Goal: Task Accomplishment & Management: Use online tool/utility

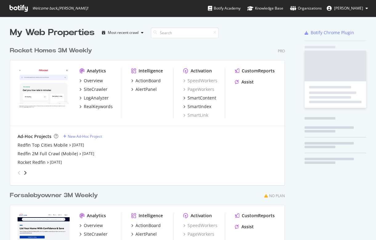
scroll to position [240, 376]
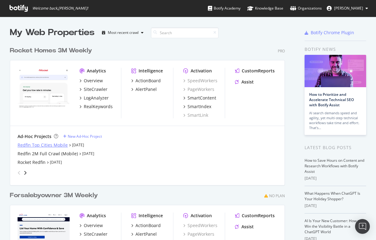
click at [39, 145] on div "Redfin Top Cities Mobile" at bounding box center [43, 145] width 50 height 6
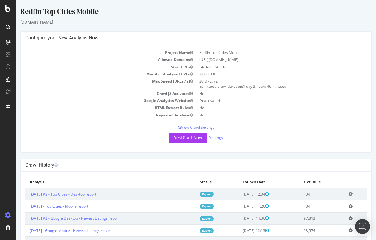
click at [198, 125] on p "View Crawl Settings" at bounding box center [195, 127] width 341 height 5
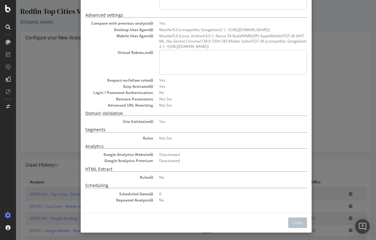
scroll to position [99, 0]
click at [189, 175] on dd "No" at bounding box center [233, 177] width 148 height 5
click at [162, 176] on dd "No" at bounding box center [233, 177] width 148 height 5
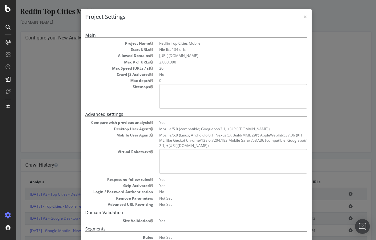
scroll to position [0, 0]
click at [305, 14] on span "×" at bounding box center [305, 16] width 4 height 9
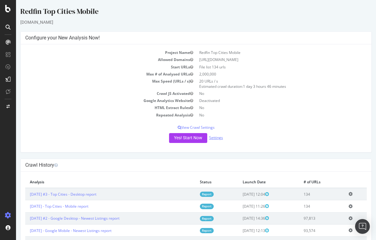
click at [217, 137] on link "Settings" at bounding box center [216, 137] width 14 height 5
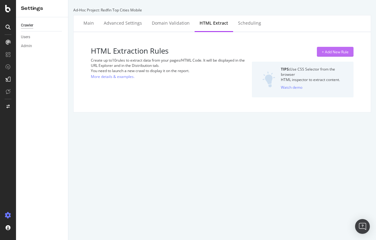
click at [332, 49] on div "+ Add New Rule" at bounding box center [334, 51] width 27 height 9
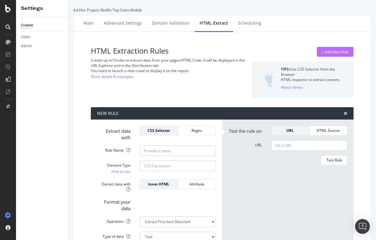
scroll to position [32, 0]
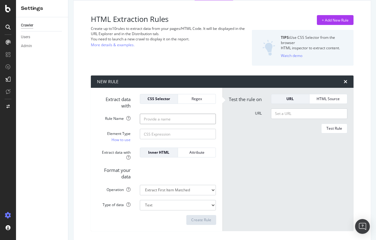
click at [174, 118] on input "Rule Name" at bounding box center [178, 119] width 76 height 10
paste input "Off market"
type input "Off market"
click at [183, 134] on input "Element Type How to use" at bounding box center [178, 134] width 76 height 10
paste input "#content > div.detailsContent > div.theRailSection > div.alongTheRail > div:nth…"
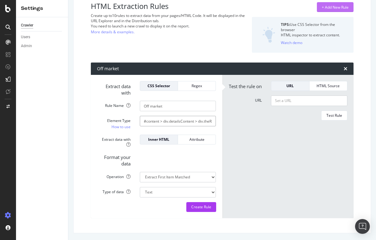
scroll to position [44, 0]
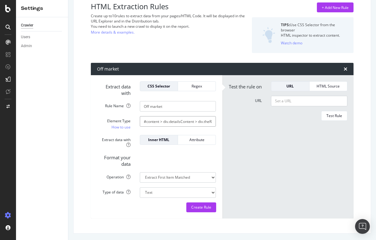
type input "#content > div.detailsContent > div.theRailSection > div.alongTheRail > div:nth…"
click at [296, 102] on input "URL" at bounding box center [309, 101] width 76 height 10
paste input "[URL][DOMAIN_NAME][PERSON_NAME][PERSON_NAME]"
type input "[URL][DOMAIN_NAME][PERSON_NAME][PERSON_NAME]"
click at [335, 118] on div "Test Rule" at bounding box center [334, 115] width 16 height 5
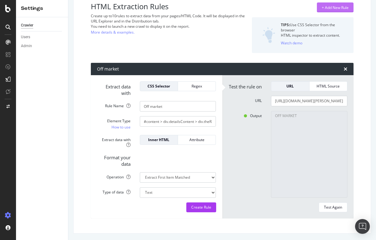
click at [330, 7] on div "+ Add New Rule" at bounding box center [334, 7] width 27 height 5
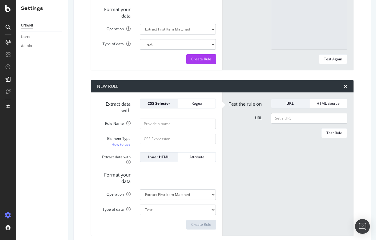
scroll to position [216, 0]
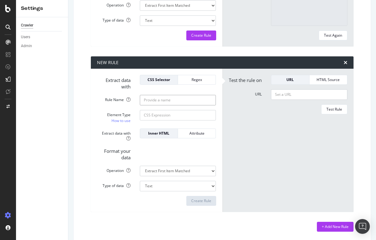
click at [160, 101] on input "Rule Name" at bounding box center [178, 100] width 76 height 10
paste input "For Rent"
type input "For Rent"
click at [157, 114] on input "Element Type How to use" at bounding box center [178, 115] width 76 height 10
paste input "#content > div.detailsContent > div.theRailSection > div.alongTheRail > div:nth…"
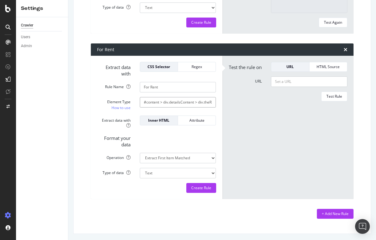
scroll to position [229, 0]
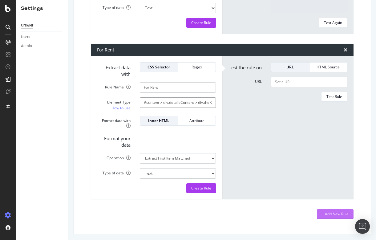
type input "#content > div.detailsContent > div.theRailSection > div.alongTheRail > div:nth…"
click at [333, 214] on div "+ Add New Rule" at bounding box center [334, 213] width 27 height 5
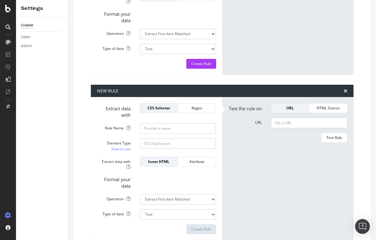
scroll to position [381, 0]
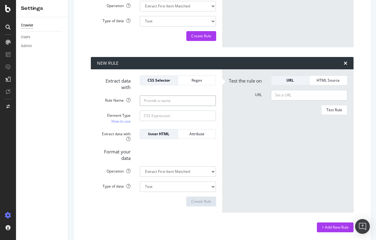
click at [162, 102] on input "Rule Name" at bounding box center [178, 100] width 76 height 10
paste input "For Sale"
type input "For Sale"
click at [158, 112] on input "Element Type How to use" at bounding box center [178, 115] width 76 height 10
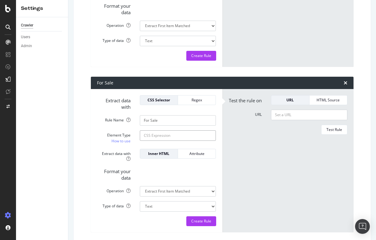
scroll to position [367, 0]
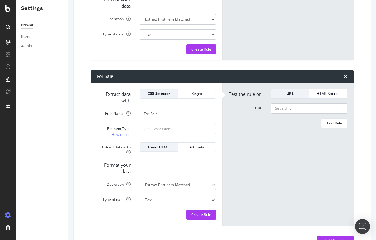
paste input "#content > div.detailsContent > div.theRailSection > div.alongTheRail > div:nth…"
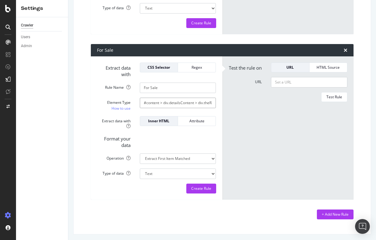
scroll to position [393, 0]
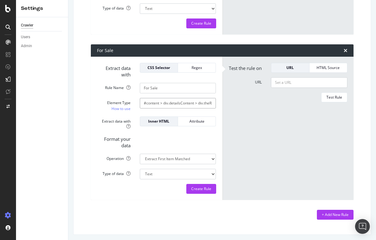
type input "#content > div.detailsContent > div.theRailSection > div.alongTheRail > div:nth…"
click at [257, 217] on div "+ Add New Rule" at bounding box center [222, 215] width 262 height 10
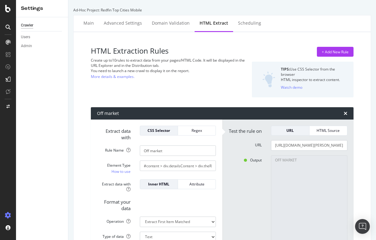
scroll to position [0, 0]
click at [86, 24] on div "Main" at bounding box center [88, 23] width 10 height 6
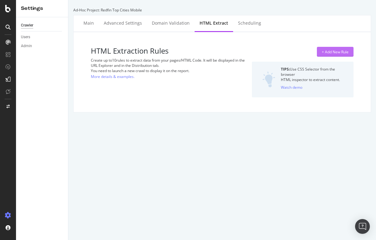
click at [349, 51] on button "+ Add New Rule" at bounding box center [335, 52] width 37 height 10
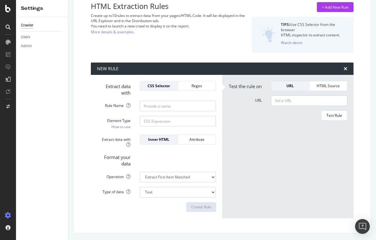
scroll to position [44, 0]
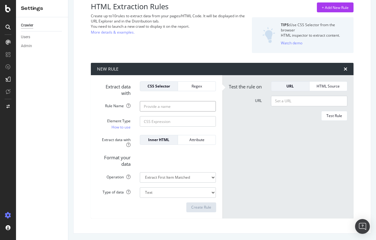
click at [170, 109] on input "Rule Name" at bounding box center [178, 106] width 76 height 10
paste input "Off market"
type input "Off market"
click at [178, 123] on input "Element Type How to use" at bounding box center [178, 121] width 76 height 10
paste input "#content > div.detailsContent > div.theRailSection > div.alongTheRail > div:nth…"
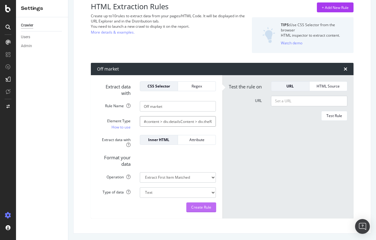
type input "#content > div.detailsContent > div.theRailSection > div.alongTheRail > div:nth…"
click at [211, 207] on div "Create Rule" at bounding box center [201, 206] width 20 height 5
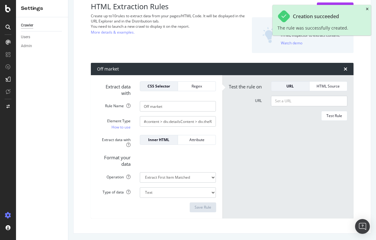
click at [367, 9] on icon "close toast" at bounding box center [366, 9] width 3 height 4
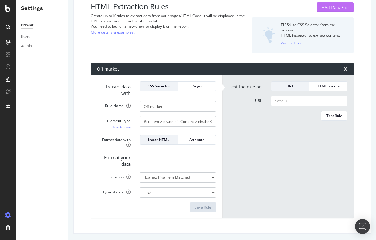
click at [345, 8] on div "+ Add New Rule" at bounding box center [334, 7] width 27 height 5
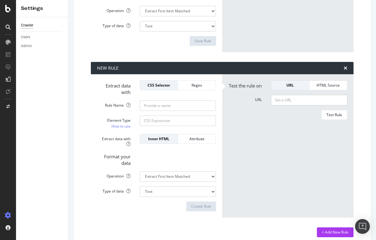
scroll to position [216, 0]
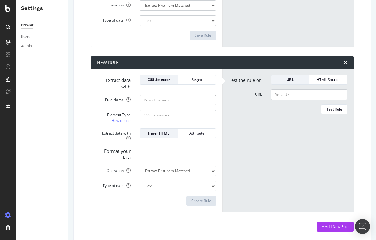
click at [156, 96] on input "Rule Name" at bounding box center [178, 100] width 76 height 10
paste input "For Rent"
type input "For Rent"
click at [175, 118] on input "Element Type How to use" at bounding box center [178, 115] width 76 height 10
paste input "#content > div.detailsContent > div.theRailSection > div.alongTheRail > div:nth…"
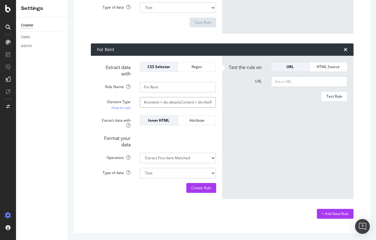
scroll to position [229, 0]
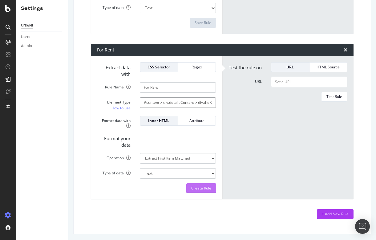
type input "#content > div.detailsContent > div.theRailSection > div.alongTheRail > div:nth…"
click at [205, 187] on div "Create Rule" at bounding box center [201, 187] width 20 height 5
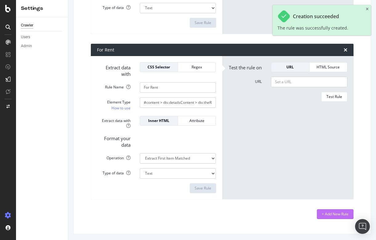
click at [329, 211] on div "+ Add New Rule" at bounding box center [334, 213] width 27 height 5
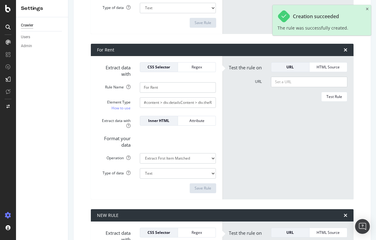
scroll to position [381, 0]
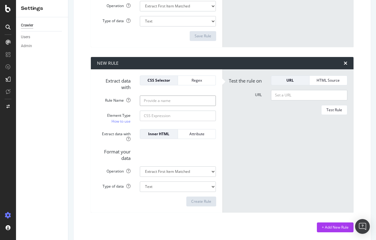
click at [179, 101] on input "Rule Name" at bounding box center [178, 100] width 76 height 10
paste input "For Sale"
type input "For Sale"
click at [186, 117] on input "Element Type How to use" at bounding box center [178, 115] width 76 height 10
paste input "#content > div.detailsContent > div.theRailSection > div.alongTheRail > div:nth…"
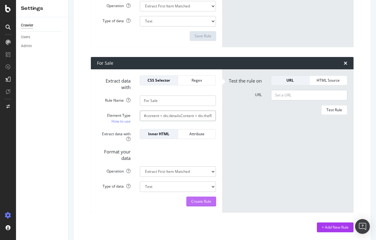
type input "#content > div.detailsContent > div.theRailSection > div.alongTheRail > div:nth…"
click at [206, 199] on div "Create Rule" at bounding box center [201, 200] width 20 height 5
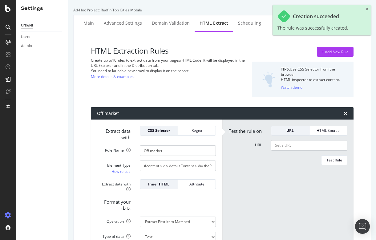
scroll to position [0, 0]
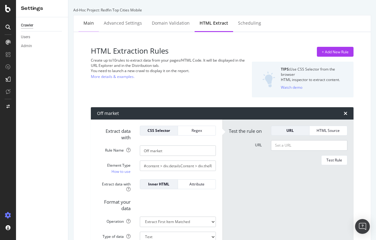
click at [81, 23] on div "Main" at bounding box center [88, 23] width 20 height 17
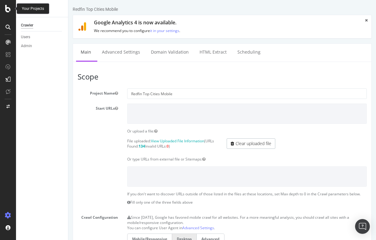
click at [9, 11] on icon at bounding box center [8, 8] width 6 height 7
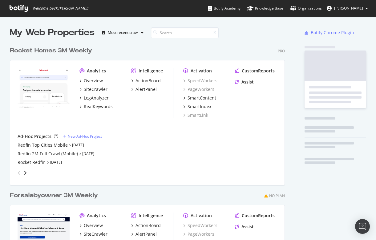
scroll to position [240, 376]
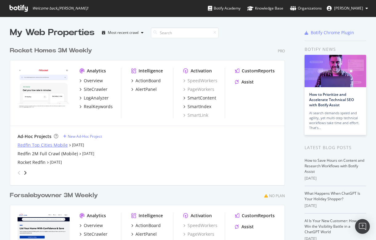
click at [43, 146] on div "Redfin Top Cities Mobile" at bounding box center [43, 145] width 50 height 6
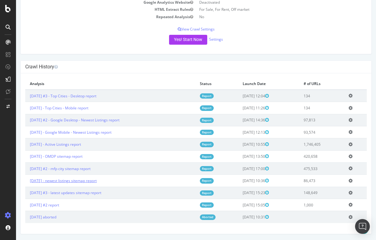
scroll to position [98, 0]
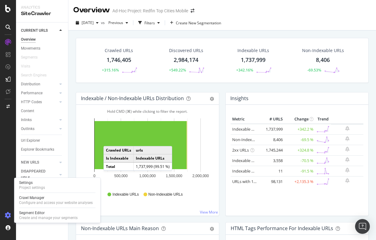
click at [10, 212] on icon at bounding box center [8, 215] width 6 height 6
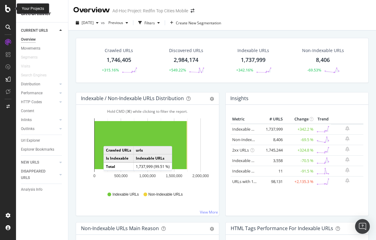
click at [10, 9] on icon at bounding box center [8, 8] width 6 height 7
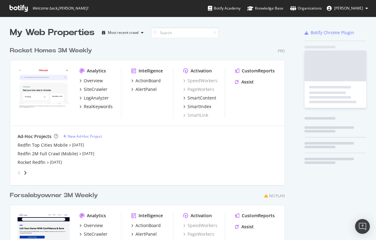
scroll to position [240, 376]
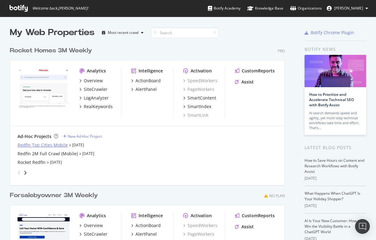
click at [51, 145] on div "Redfin Top Cities Mobile" at bounding box center [43, 145] width 50 height 6
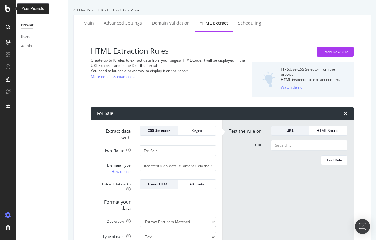
click at [5, 11] on icon at bounding box center [8, 8] width 6 height 7
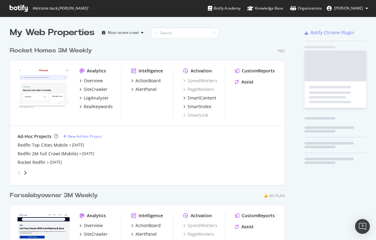
scroll to position [240, 376]
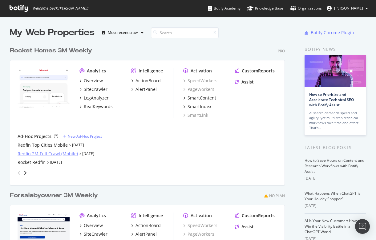
click at [45, 151] on div "Redfin 2M Full Crawl (Mobile)" at bounding box center [48, 153] width 60 height 6
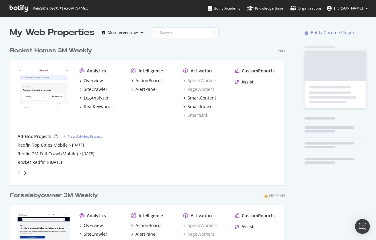
scroll to position [278, 280]
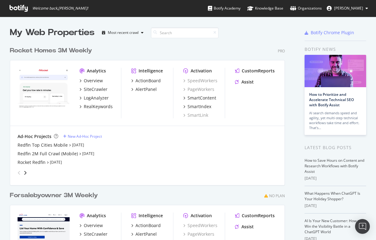
click at [52, 141] on div "Ad-Hoc Projects New Ad-Hoc Project Redfin Top Cities Mobile Sep 13th 25 Redfin …" at bounding box center [147, 155] width 259 height 44
click at [51, 143] on div "Redfin Top Cities Mobile" at bounding box center [43, 145] width 50 height 6
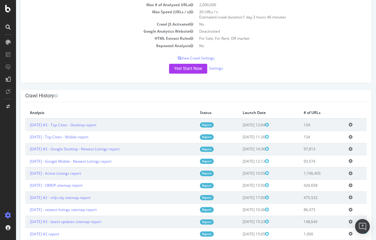
scroll to position [96, 0]
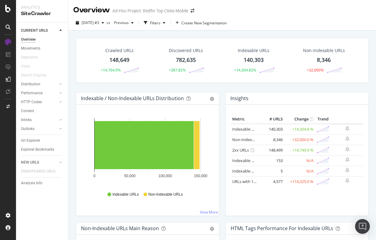
click at [258, 58] on div "140,303" at bounding box center [253, 60] width 20 height 8
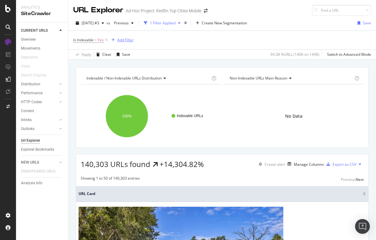
click at [125, 41] on div "Add Filter" at bounding box center [125, 39] width 16 height 5
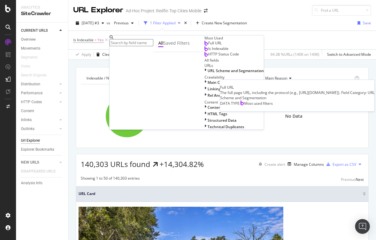
click at [208, 46] on span "Full URL" at bounding box center [215, 42] width 14 height 5
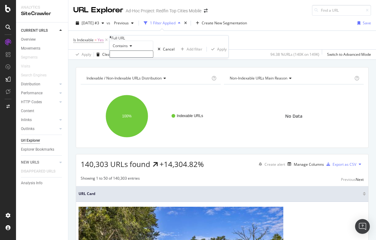
click at [135, 58] on input "text" at bounding box center [132, 53] width 44 height 7
type input "/IL/"
click at [217, 54] on div "Apply" at bounding box center [222, 50] width 10 height 5
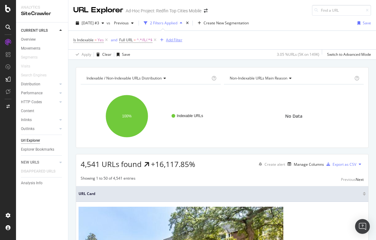
click at [174, 40] on div "Add Filter" at bounding box center [174, 39] width 16 height 5
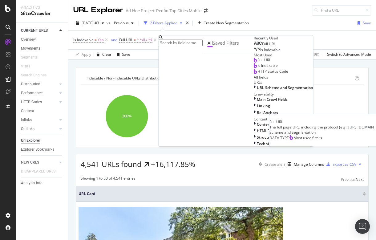
click at [257, 62] on span "Full URL" at bounding box center [264, 59] width 14 height 5
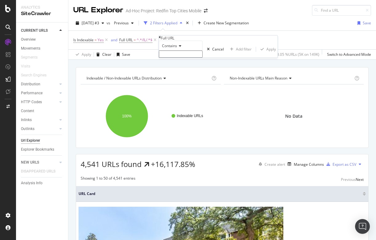
click at [181, 58] on input "text" at bounding box center [181, 53] width 44 height 7
type input "-st-"
click at [266, 54] on div "Apply" at bounding box center [271, 50] width 10 height 5
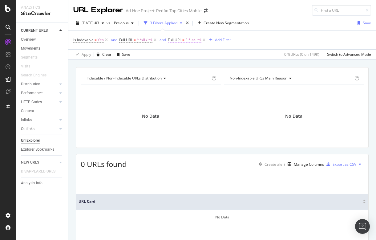
click at [190, 41] on span "^.*-st-.*$" at bounding box center [193, 40] width 16 height 9
drag, startPoint x: 189, startPoint y: 66, endPoint x: 177, endPoint y: 64, distance: 12.2
click at [177, 56] on input "-st-" at bounding box center [191, 52] width 44 height 7
type input "st"
click at [276, 52] on div "Apply" at bounding box center [281, 49] width 10 height 5
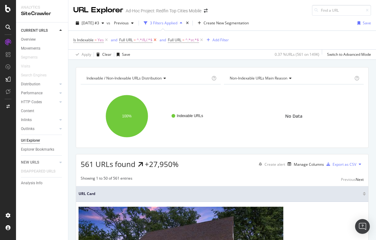
click at [156, 39] on icon at bounding box center [154, 40] width 5 height 6
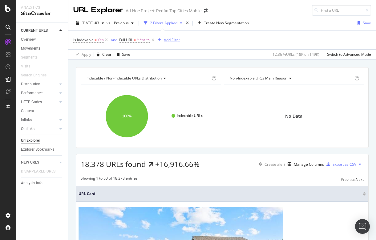
click at [174, 40] on div "Add Filter" at bounding box center [172, 39] width 16 height 5
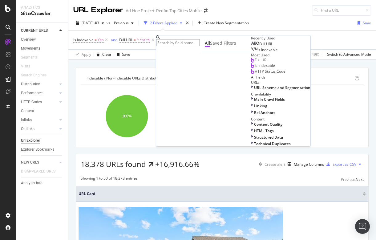
click at [259, 46] on span "Full URL" at bounding box center [266, 43] width 14 height 5
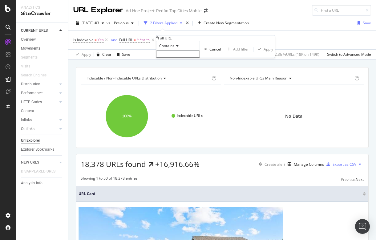
click at [170, 58] on input "text" at bounding box center [178, 53] width 44 height 7
type input "/TX/"
click at [263, 54] on div "Apply" at bounding box center [268, 50] width 10 height 5
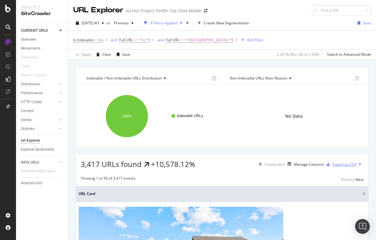
click at [340, 163] on div "Export as CSV" at bounding box center [344, 164] width 24 height 5
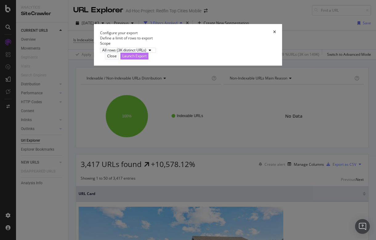
click at [146, 58] on div "Launch Export" at bounding box center [134, 55] width 24 height 5
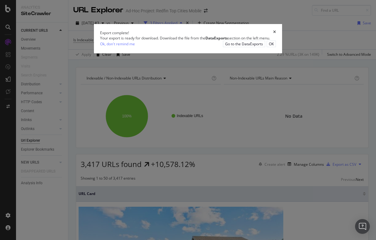
click at [276, 35] on icon "times" at bounding box center [274, 32] width 3 height 5
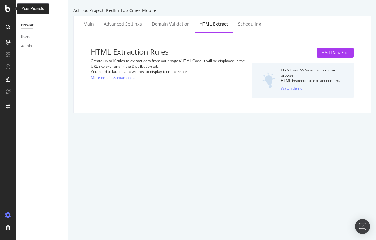
click at [8, 10] on icon at bounding box center [8, 8] width 6 height 7
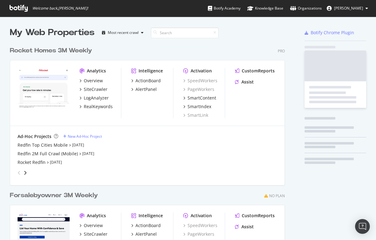
scroll to position [240, 376]
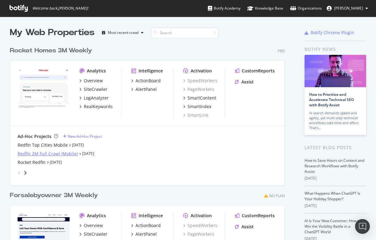
click at [40, 153] on div "Redfin 2M Full Crawl (Mobile)" at bounding box center [48, 153] width 60 height 6
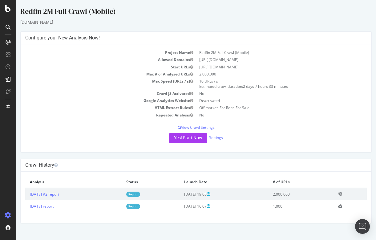
click at [55, 196] on td "2025 Aug. 22nd #2 report" at bounding box center [73, 194] width 96 height 12
click at [55, 195] on link "2025 Aug. 22nd #2 report" at bounding box center [44, 193] width 29 height 5
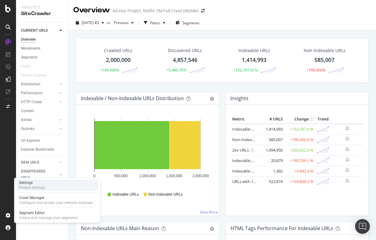
click at [41, 180] on div "Settings" at bounding box center [32, 182] width 26 height 5
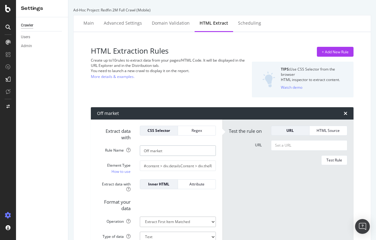
drag, startPoint x: 168, startPoint y: 150, endPoint x: 133, endPoint y: 150, distance: 35.1
click at [133, 150] on div "Rule Name Off market" at bounding box center [156, 150] width 128 height 10
click at [159, 170] on input "#content > div.detailsContent > div.theRailSection > div.alongTheRail > div:nth…" at bounding box center [178, 165] width 76 height 10
click at [160, 163] on input "#content > div.detailsContent > div.theRailSection > div.alongTheRail > div:nth…" at bounding box center [178, 165] width 76 height 10
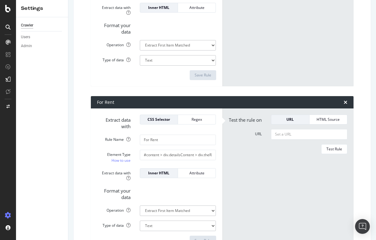
scroll to position [180, 0]
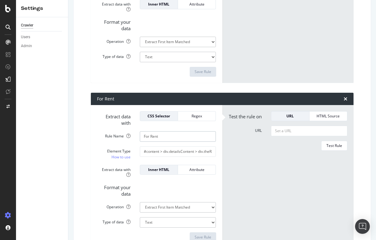
drag, startPoint x: 166, startPoint y: 139, endPoint x: 141, endPoint y: 132, distance: 25.7
click at [141, 132] on input "For Rent" at bounding box center [178, 136] width 76 height 10
click at [191, 149] on input "#content > div.detailsContent > div.theRailSection > div.alongTheRail > div:nth…" at bounding box center [178, 151] width 76 height 10
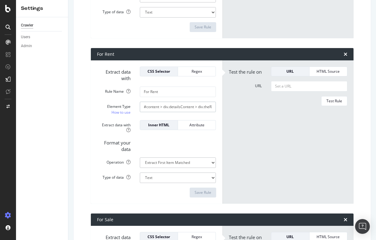
scroll to position [247, 0]
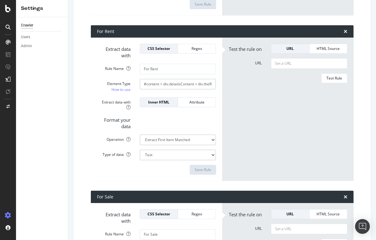
click at [170, 85] on input "#content > div.detailsContent > div.theRailSection > div.alongTheRail > div:nth…" at bounding box center [178, 84] width 76 height 10
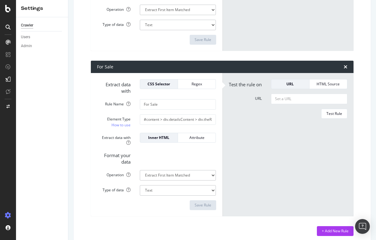
scroll to position [379, 0]
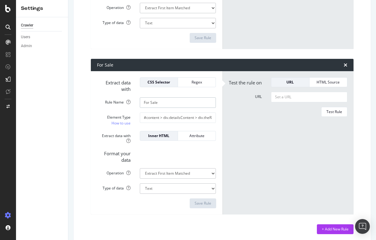
drag, startPoint x: 143, startPoint y: 100, endPoint x: 173, endPoint y: 100, distance: 29.8
click at [173, 100] on input "For Sale" at bounding box center [178, 102] width 76 height 10
click at [193, 117] on input "#content > div.detailsContent > div.theRailSection > div.alongTheRail > div:nth…" at bounding box center [178, 117] width 76 height 10
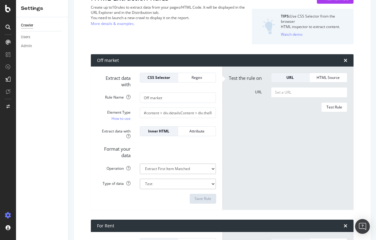
scroll to position [59, 0]
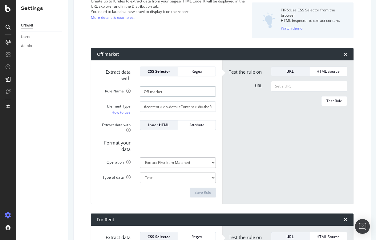
drag, startPoint x: 172, startPoint y: 88, endPoint x: 136, endPoint y: 88, distance: 35.4
click at [136, 88] on div "Off market" at bounding box center [178, 91] width 86 height 10
drag, startPoint x: 143, startPoint y: 91, endPoint x: 175, endPoint y: 91, distance: 32.3
click at [175, 91] on input "Off market" at bounding box center [178, 91] width 76 height 10
click at [159, 108] on input "#content > div.detailsContent > div.theRailSection > div.alongTheRail > div:nth…" at bounding box center [178, 106] width 76 height 10
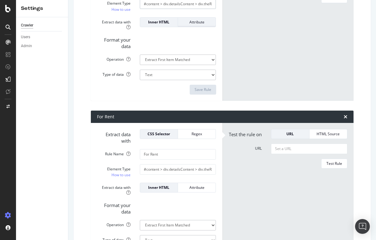
scroll to position [189, 0]
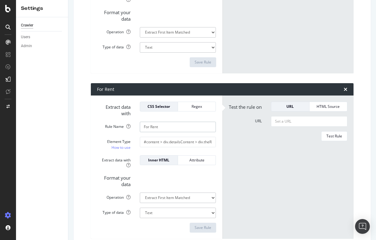
drag, startPoint x: 171, startPoint y: 130, endPoint x: 142, endPoint y: 122, distance: 29.8
click at [142, 122] on input "For Rent" at bounding box center [178, 127] width 76 height 10
click at [157, 143] on input "#content > div.detailsContent > div.theRailSection > div.alongTheRail > div:nth…" at bounding box center [178, 142] width 76 height 10
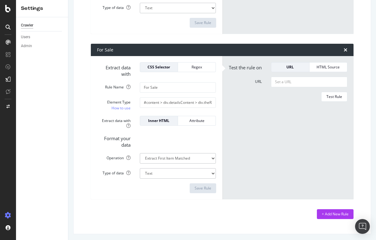
scroll to position [393, 0]
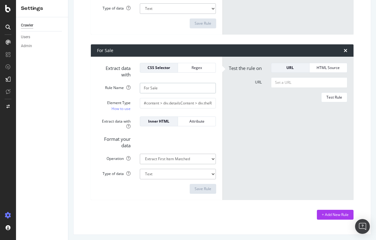
drag, startPoint x: 142, startPoint y: 86, endPoint x: 197, endPoint y: 86, distance: 54.5
click at [197, 86] on input "For Sale" at bounding box center [178, 88] width 76 height 10
click at [171, 103] on input "#content > div.detailsContent > div.theRailSection > div.alongTheRail > div:nth…" at bounding box center [178, 103] width 76 height 10
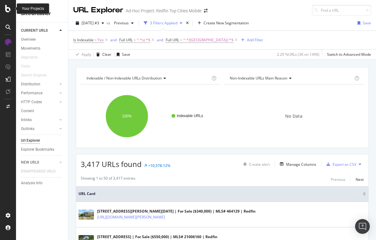
click at [7, 10] on icon at bounding box center [8, 8] width 6 height 7
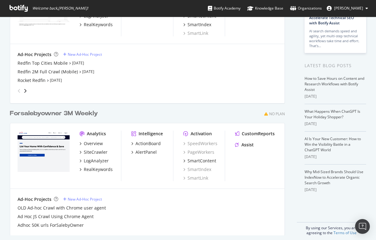
scroll to position [3, 0]
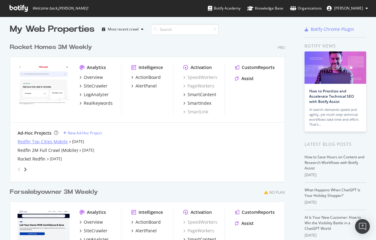
click at [34, 139] on div "Redfin Top Cities Mobile" at bounding box center [43, 141] width 50 height 6
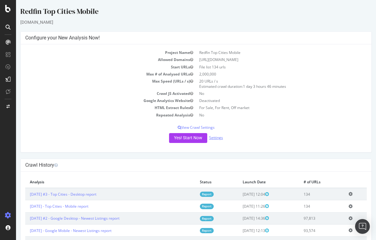
click at [216, 136] on link "Settings" at bounding box center [216, 137] width 14 height 5
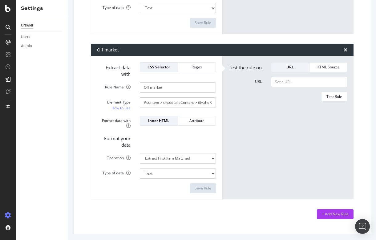
scroll to position [393, 0]
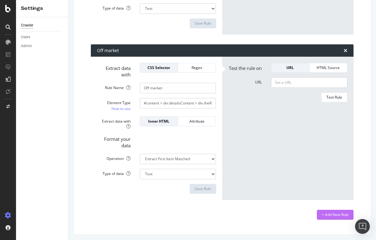
click at [334, 212] on div "+ Add New Rule" at bounding box center [334, 214] width 27 height 5
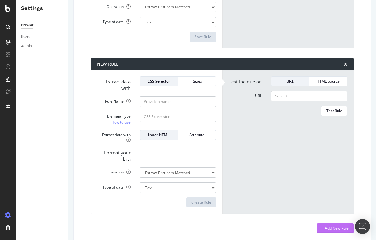
scroll to position [545, 0]
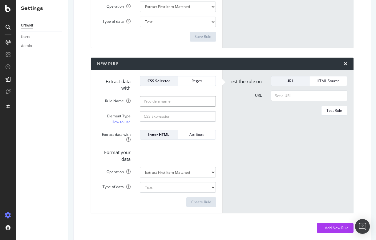
click at [153, 102] on input "Rule Name" at bounding box center [178, 101] width 76 height 10
type input "Home type"
click at [152, 117] on input "Element Type How to use" at bounding box center [178, 116] width 76 height 10
paste input "#house-info > div:nth-child(3) > div > div > div > div > div:nth-child(1) > div"
type input "#house-info > div:nth-child(3) > div > div > div > div > div:nth-child(1) > div"
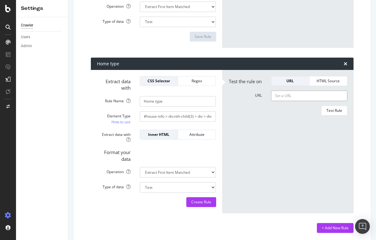
click at [286, 98] on input "URL" at bounding box center [309, 95] width 76 height 10
paste input "https://www.redfin.com/TX/Kyle/349-Keefer-78640/home/197004737"
click at [338, 113] on div "Test Rule" at bounding box center [334, 110] width 16 height 5
click at [286, 95] on input "https://www.redfin.com/TX/Kyle/349-Keefer-78640/home/197004737" at bounding box center [309, 95] width 76 height 10
paste input "191-Capernaum-Ct-78640/home/19735540"
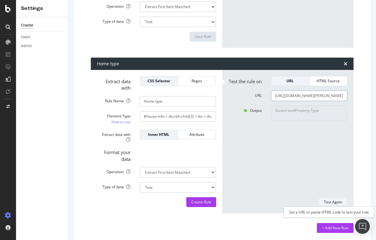
type input "https://www.redfin.com/TX/Kyle/191-Capernaum-Ct-78640/home/197355407"
click at [331, 199] on div "Test Again" at bounding box center [333, 201] width 18 height 5
type textarea "Listed by Kristin Station • Move Up America"
click at [192, 120] on div "Element Type How to use #house-info > div:nth-child(3) > div > div > div > div …" at bounding box center [156, 118] width 128 height 14
click at [192, 115] on input "#house-info > div:nth-child(3) > div > div > div > div > div:nth-child(1) > div" at bounding box center [178, 116] width 76 height 10
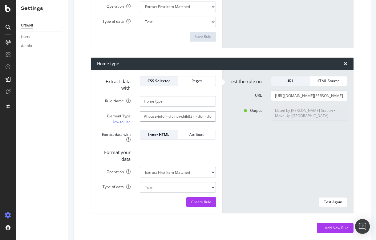
paste input "> span.valueText"
type input "#house-info > div:nth-child(3) > div > div > div > div > div:nth-child(1) > div…"
click at [331, 199] on div "Test Again" at bounding box center [333, 201] width 18 height 5
type textarea "No results matched this rule"
click at [202, 79] on div "Regex" at bounding box center [197, 80] width 28 height 5
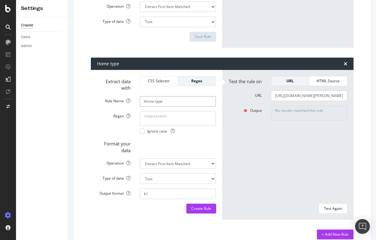
click at [179, 100] on input "Home type" at bounding box center [178, 101] width 76 height 10
click at [176, 115] on textarea "Regex" at bounding box center [178, 118] width 76 height 15
click at [163, 118] on textarea "Regex" at bounding box center [178, 118] width 76 height 15
click at [159, 82] on button "CSS Selector" at bounding box center [159, 81] width 38 height 10
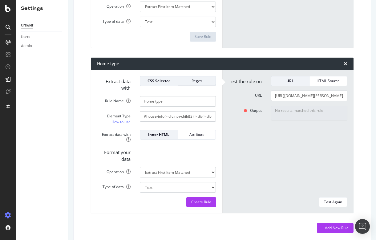
click at [190, 80] on div "Regex" at bounding box center [197, 80] width 28 height 5
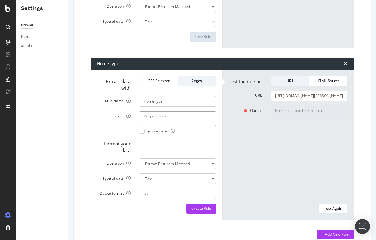
click at [168, 114] on textarea "Regex" at bounding box center [178, 118] width 76 height 15
click at [328, 78] on div "HTML Source" at bounding box center [328, 80] width 28 height 5
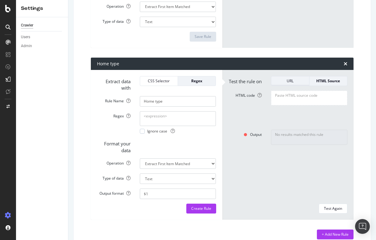
click at [291, 80] on div "URL" at bounding box center [290, 80] width 28 height 5
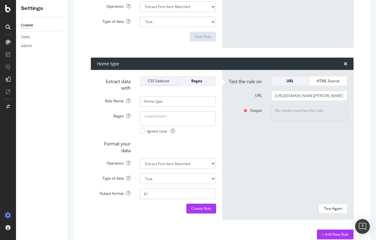
click at [159, 83] on button "CSS Selector" at bounding box center [159, 81] width 38 height 10
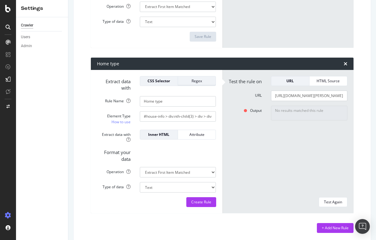
click at [206, 79] on div "Regex" at bounding box center [197, 80] width 28 height 5
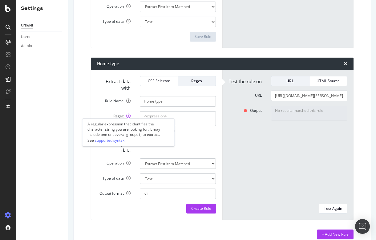
click at [129, 114] on icon at bounding box center [128, 116] width 4 height 4
click at [140, 113] on textarea "Regex" at bounding box center [178, 118] width 76 height 15
click at [118, 141] on link "supported syntax." at bounding box center [110, 140] width 30 height 6
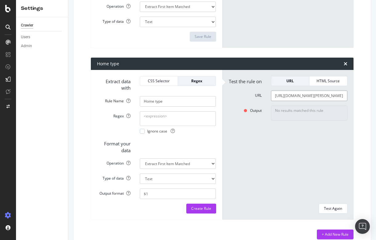
click at [320, 98] on input "https://www.redfin.com/TX/Kyle/191-Capernaum-Ct-78640/home/197355407" at bounding box center [309, 95] width 76 height 10
paste input "FL/Miami/8101-SW-159th-Ct-33193/home/43129211"
type input "https://www.redfin.com/FL/Miami/8101-SW-159th-Ct-33193/home/43129211"
click at [164, 80] on div "CSS Selector" at bounding box center [159, 80] width 28 height 5
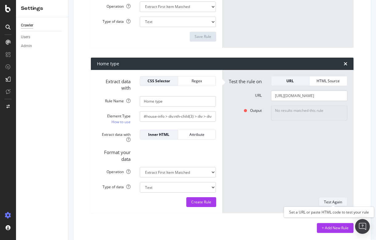
click at [332, 199] on div "Test Again" at bounding box center [333, 201] width 18 height 5
click at [286, 99] on input "https://www.redfin.com/FL/Miami/8101-SW-159th-Ct-33193/home/43129211" at bounding box center [309, 95] width 76 height 10
click at [190, 115] on input "#house-info > div:nth-child(3) > div > div > div > div > div:nth-child(1) > div…" at bounding box center [178, 116] width 76 height 10
paste input "2) > div > div > div > div > div:nth-child(2"
type input "#house-info > div:nth-child(2) > div > div > div > div > div:nth-child(2) > div…"
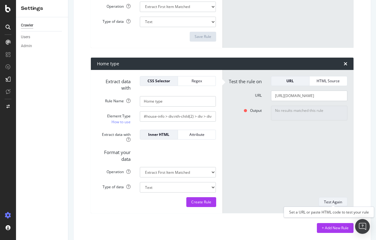
click at [327, 200] on div "Test Again" at bounding box center [333, 201] width 18 height 5
type textarea "Single-family"
click at [179, 101] on input "Home type" at bounding box center [178, 101] width 76 height 10
type input "Home type - Active"
click at [209, 200] on div "Create Rule" at bounding box center [201, 201] width 20 height 5
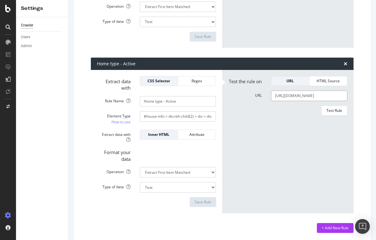
click at [308, 99] on input "https://www.redfin.com/FL/Miami/8101-SW-159th-Ct-33193/home/43129211" at bounding box center [309, 95] width 76 height 10
paste input "TX/Kyle/191-Capernaum-Ct-78640/home/197355407"
type input "https://www.redfin.com/TX/Kyle/191-Capernaum-Ct-78640/home/197355407"
click at [337, 113] on div "Test Rule" at bounding box center [334, 110] width 16 height 5
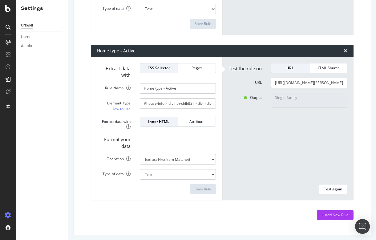
scroll to position [558, 0]
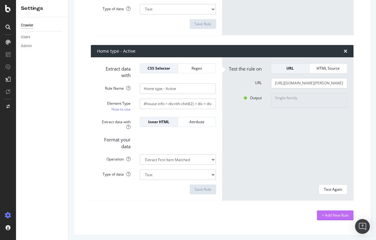
click at [329, 212] on div "+ Add New Rule" at bounding box center [334, 214] width 27 height 5
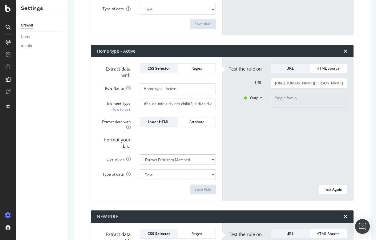
scroll to position [710, 0]
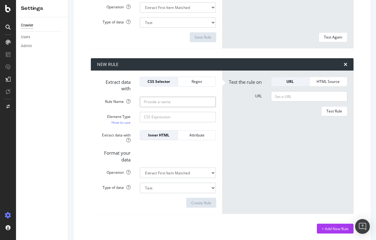
click at [150, 97] on input "Rule Name" at bounding box center [178, 102] width 76 height 10
type input "Home type - off market"
drag, startPoint x: 149, startPoint y: 98, endPoint x: 159, endPoint y: 116, distance: 20.9
click at [159, 116] on input "Element Type How to use" at bounding box center [178, 117] width 76 height 10
paste input "#house-info > div:nth-child(3) > div > div > div > div > div:nth-child(1) > div…"
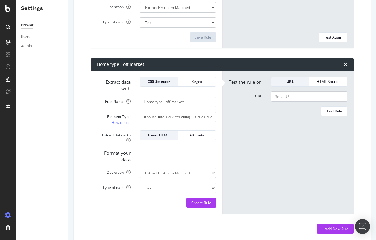
type input "#house-info > div:nth-child(3) > div > div > div > div > div:nth-child(1) > div…"
click at [287, 98] on input "URL" at bounding box center [309, 96] width 76 height 10
paste input "https://www.redfin.com/TX/Kyle/349-Keefer-78640/home/197004737"
type input "https://www.redfin.com/TX/Kyle/349-Keefer-78640/home/197004737"
click at [331, 109] on button "Test Rule" at bounding box center [334, 111] width 26 height 10
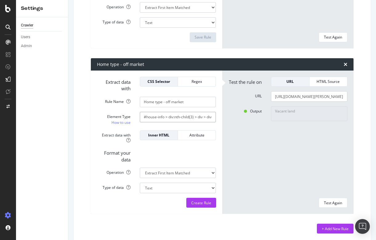
click at [184, 116] on input "#house-info > div:nth-child(3) > div > div > div > div > div:nth-child(1) > div…" at bounding box center [178, 117] width 76 height 10
click at [276, 97] on input "https://www.redfin.com/TX/Kyle/349-Keefer-78640/home/197004737" at bounding box center [309, 96] width 76 height 10
paste input "https://www.redfin.com/AK/Delta-Junction/2475-Souhrada-Rd-99737/home/194929480"
type input "https://www.redfin.com/AK/Delta-Junction/2475-Souhrada-Rd-99737/home/194929480"
click at [337, 200] on div "Test Again" at bounding box center [333, 202] width 18 height 5
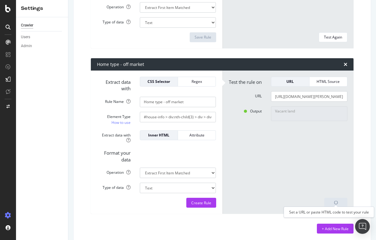
type textarea "Single-family"
click at [206, 200] on div "Create Rule" at bounding box center [201, 202] width 20 height 5
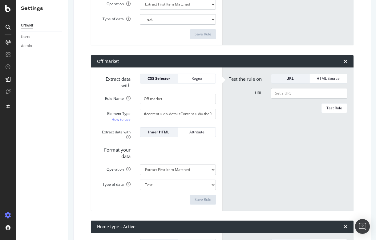
scroll to position [307, 0]
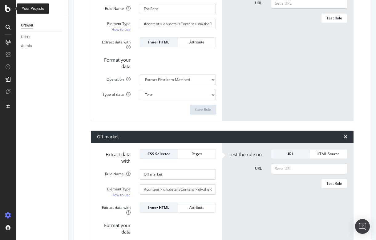
click at [9, 9] on icon at bounding box center [8, 8] width 6 height 7
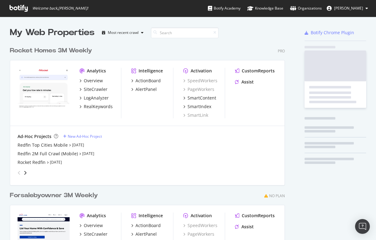
scroll to position [240, 376]
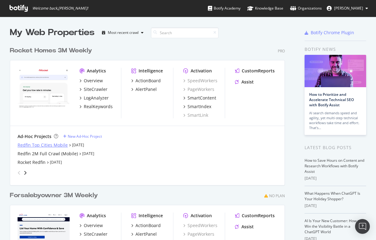
click at [35, 145] on div "Redfin Top Cities Mobile" at bounding box center [43, 145] width 50 height 6
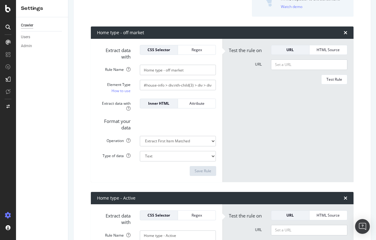
scroll to position [80, 0]
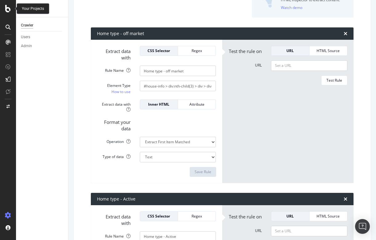
click at [8, 11] on icon at bounding box center [8, 8] width 6 height 7
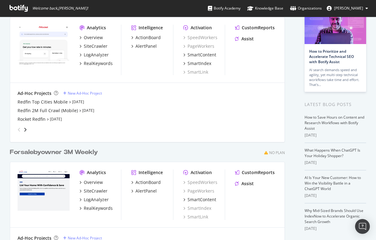
scroll to position [44, 0]
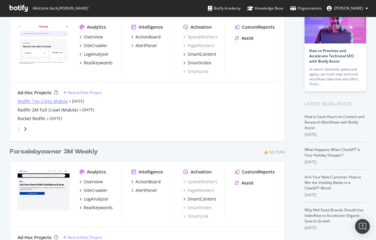
click at [41, 102] on div "Redfin Top Cities Mobile" at bounding box center [43, 101] width 50 height 6
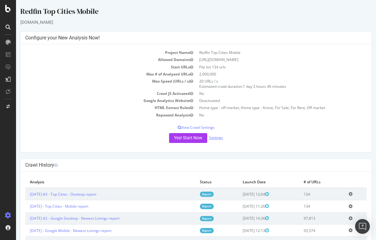
click at [216, 135] on link "Settings" at bounding box center [216, 137] width 14 height 5
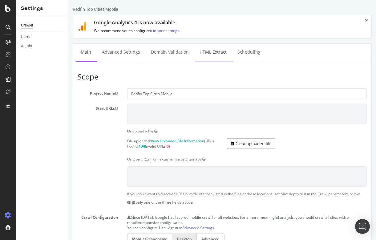
click at [208, 50] on link "HTML Extract" at bounding box center [213, 52] width 36 height 17
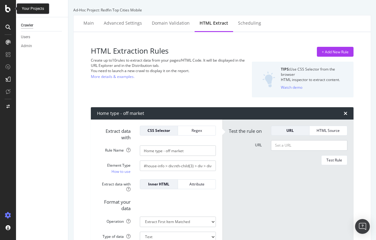
click at [9, 10] on icon at bounding box center [8, 8] width 6 height 7
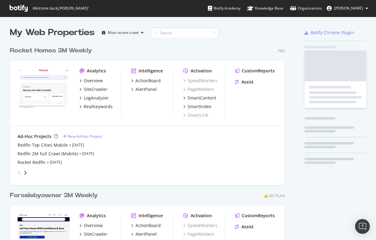
scroll to position [240, 376]
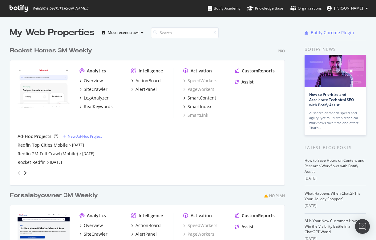
drag, startPoint x: 95, startPoint y: 145, endPoint x: 17, endPoint y: 146, distance: 78.5
click at [17, 146] on div "Ad-Hoc Projects New Ad-Hoc Project Redfin Top Cities Mobile Sep 13th 25 Redfin …" at bounding box center [147, 155] width 274 height 59
click at [27, 145] on div "Redfin Top Cities Mobile" at bounding box center [43, 145] width 50 height 6
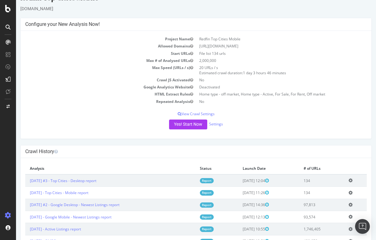
scroll to position [14, 0]
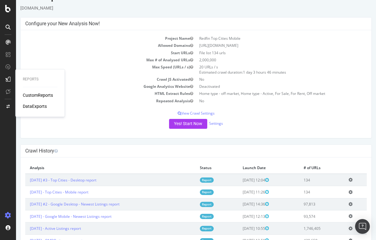
click at [37, 105] on div "DataExports" at bounding box center [35, 106] width 24 height 6
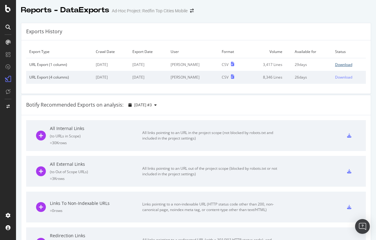
click at [336, 65] on div "Download" at bounding box center [343, 64] width 17 height 5
click at [7, 14] on div at bounding box center [8, 120] width 16 height 240
click at [9, 9] on icon at bounding box center [8, 8] width 6 height 7
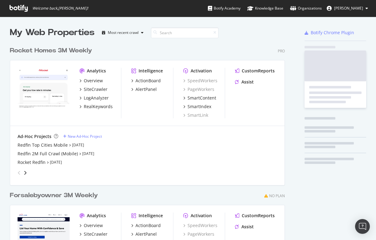
scroll to position [240, 376]
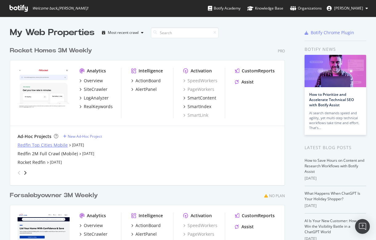
click at [37, 145] on div "Redfin Top Cities Mobile" at bounding box center [43, 145] width 50 height 6
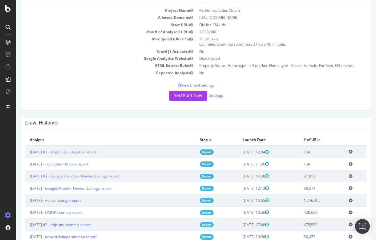
scroll to position [44, 0]
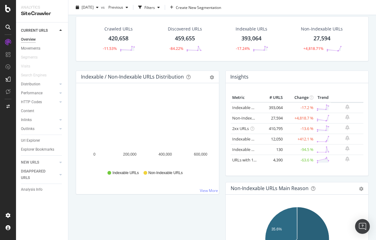
scroll to position [21, 0]
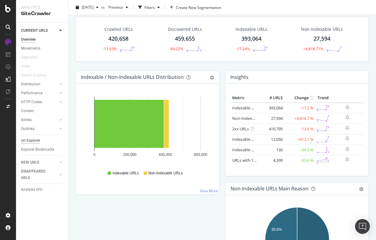
click at [35, 140] on div "Url Explorer" at bounding box center [30, 140] width 19 height 6
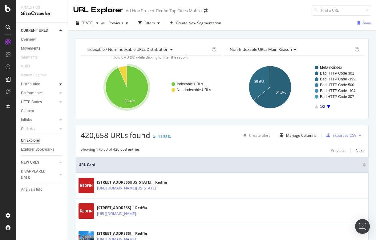
click at [59, 83] on div at bounding box center [61, 84] width 6 height 6
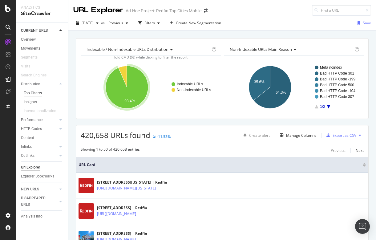
click at [38, 94] on div "Top Charts" at bounding box center [33, 93] width 18 height 6
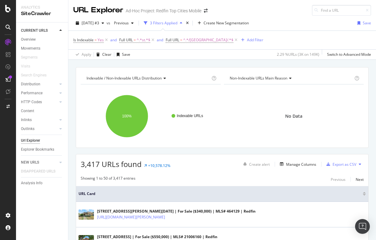
click at [6, 12] on div at bounding box center [8, 120] width 16 height 240
click at [6, 10] on icon at bounding box center [8, 8] width 6 height 7
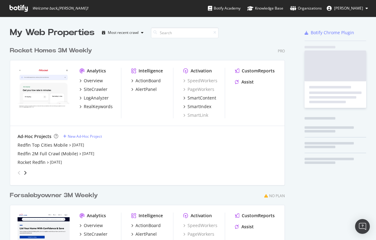
scroll to position [240, 376]
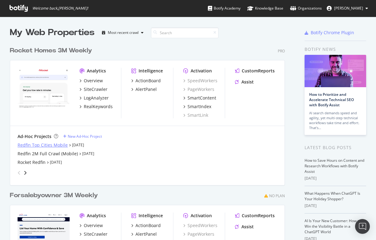
click at [33, 143] on div "Redfin Top Cities Mobile" at bounding box center [43, 145] width 50 height 6
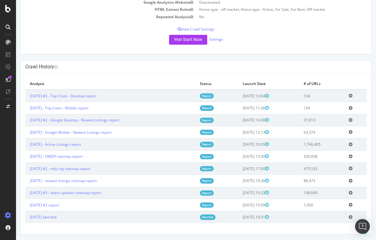
scroll to position [98, 0]
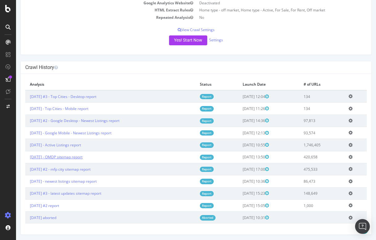
click at [70, 156] on link "[DATE] - OMDP sitemap report" at bounding box center [56, 156] width 53 height 5
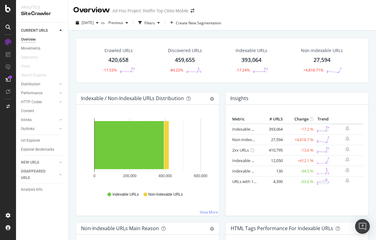
click at [321, 57] on div "27,594" at bounding box center [321, 60] width 17 height 8
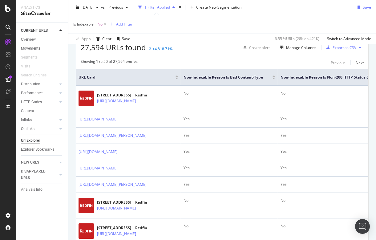
click at [121, 25] on div "Add Filter" at bounding box center [124, 24] width 16 height 5
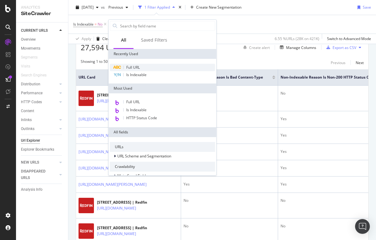
click at [136, 67] on span "Full URL" at bounding box center [133, 67] width 14 height 5
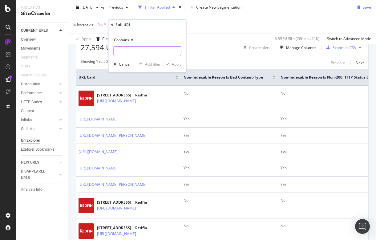
click at [130, 52] on input "text" at bounding box center [147, 51] width 67 height 10
type input "-St-"
click at [176, 65] on div "Apply" at bounding box center [177, 64] width 10 height 5
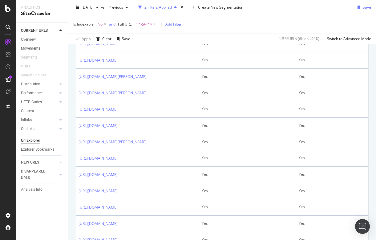
scroll to position [580, 0]
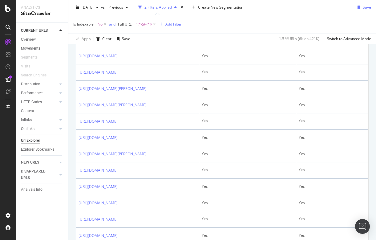
click at [177, 24] on div "Add Filter" at bounding box center [173, 24] width 16 height 5
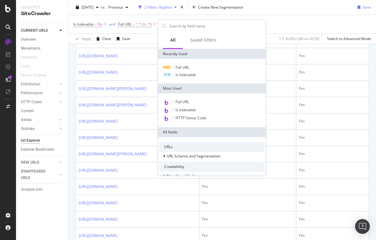
click at [286, 29] on div "Is Indexable = No and Full URL = ^.*-St-.*$ Add Filter" at bounding box center [221, 24] width 297 height 18
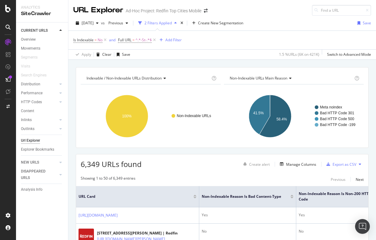
scroll to position [0, 0]
click at [171, 39] on div "Add Filter" at bounding box center [173, 39] width 16 height 5
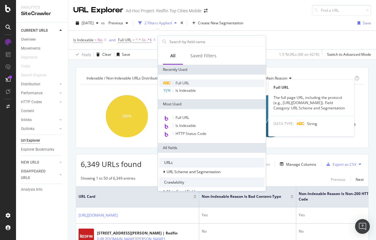
click at [180, 82] on span "Full URL" at bounding box center [182, 82] width 14 height 5
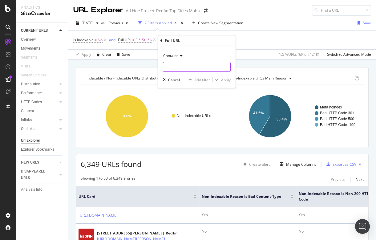
click at [171, 69] on input "text" at bounding box center [196, 67] width 67 height 10
click at [189, 68] on input "/TX/" at bounding box center [192, 67] width 58 height 10
type input "/TX/"
click at [221, 78] on div "Apply" at bounding box center [226, 79] width 10 height 5
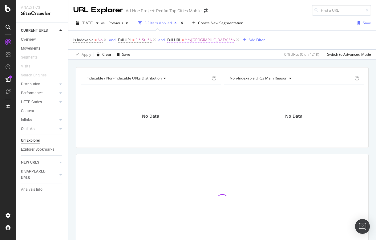
click at [183, 40] on span "=" at bounding box center [183, 39] width 2 height 5
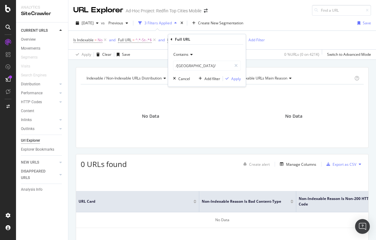
click at [184, 53] on span "Contains" at bounding box center [180, 54] width 15 height 5
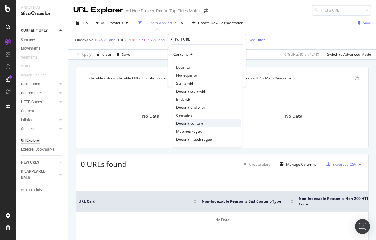
click at [188, 123] on span "Doesn't contain" at bounding box center [189, 123] width 27 height 5
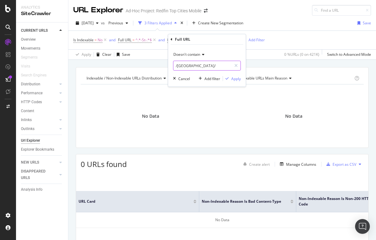
click at [181, 66] on input "/TX/" at bounding box center [202, 66] width 58 height 10
type input "/MT/"
click at [236, 79] on div "Apply" at bounding box center [236, 78] width 10 height 5
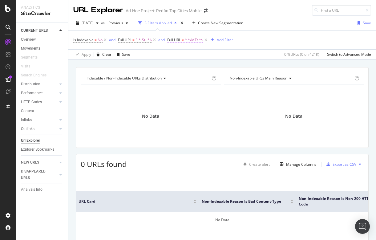
click at [187, 41] on span "^.*/MT/.*$" at bounding box center [194, 40] width 18 height 9
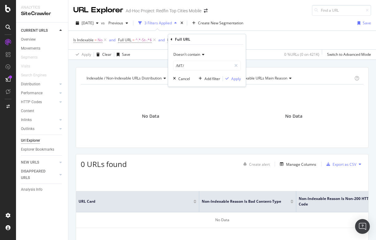
click at [196, 53] on span "Doesn't contain" at bounding box center [186, 54] width 27 height 5
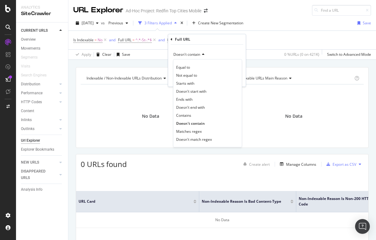
click at [262, 41] on div "Is Indexable = No and Full URL = ^.*-St-.*$ and Full URL ≠ ^.*/MT/.*$ Add Filter" at bounding box center [221, 40] width 297 height 18
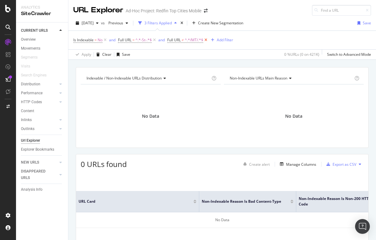
click at [207, 39] on icon at bounding box center [205, 40] width 5 height 6
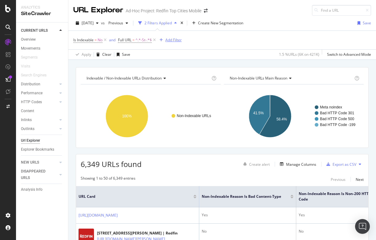
click at [170, 42] on div "Add Filter" at bounding box center [173, 39] width 16 height 5
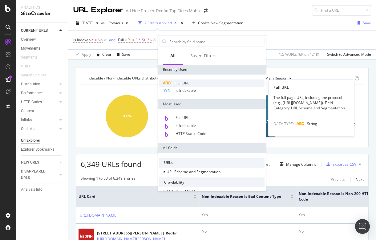
click at [183, 82] on span "Full URL" at bounding box center [182, 82] width 14 height 5
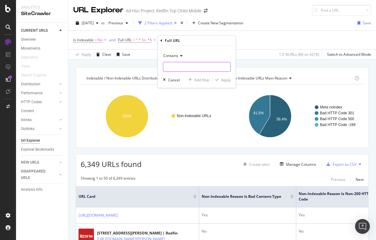
click at [175, 64] on input "text" at bounding box center [196, 67] width 67 height 10
type input "unit"
click at [225, 79] on div "Apply" at bounding box center [226, 79] width 10 height 5
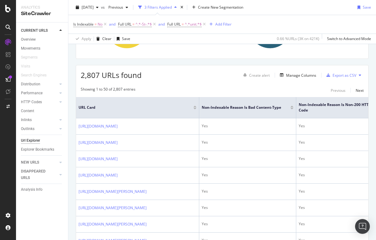
scroll to position [143, 0]
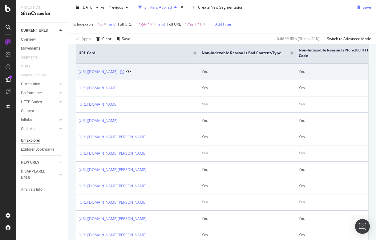
click at [124, 73] on icon at bounding box center [122, 72] width 4 height 4
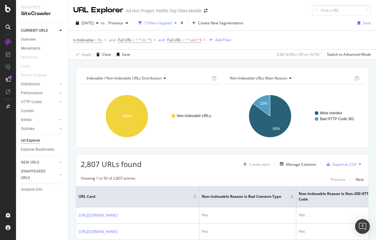
scroll to position [0, 0]
click at [339, 163] on div "Export as CSV" at bounding box center [344, 164] width 24 height 5
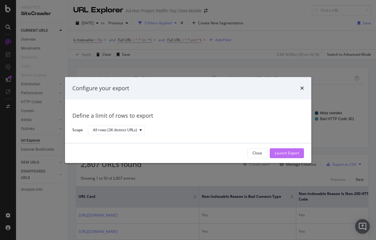
click at [283, 152] on div "Launch Export" at bounding box center [286, 152] width 24 height 5
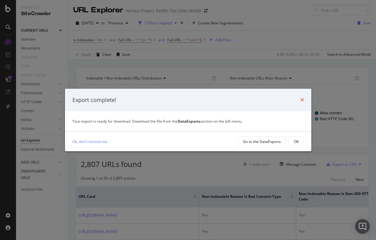
click at [301, 100] on icon "times" at bounding box center [302, 99] width 4 height 5
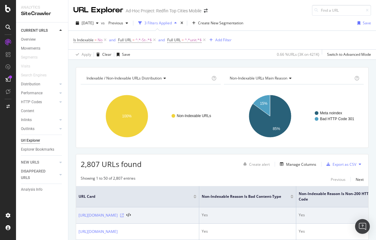
click at [124, 217] on icon at bounding box center [122, 215] width 4 height 4
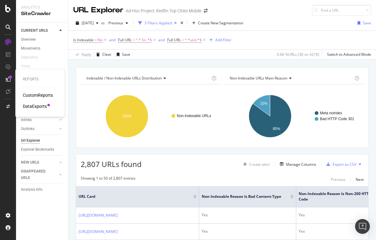
click at [42, 106] on div "DataExports" at bounding box center [35, 106] width 24 height 6
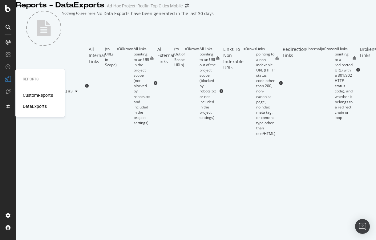
click at [36, 105] on div "DataExports" at bounding box center [35, 106] width 24 height 6
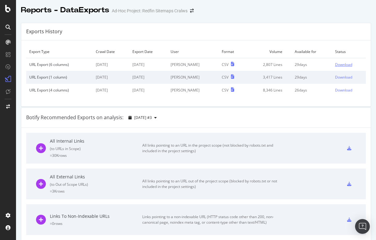
click at [341, 62] on div "Download" at bounding box center [343, 64] width 17 height 5
